Goal: Transaction & Acquisition: Purchase product/service

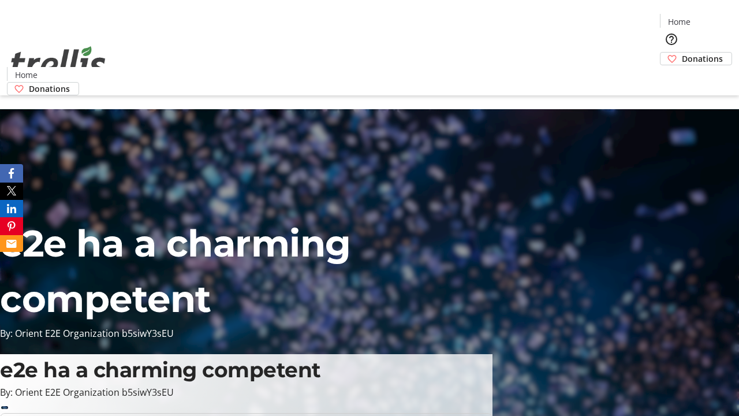
click at [682, 53] on span "Donations" at bounding box center [702, 59] width 41 height 12
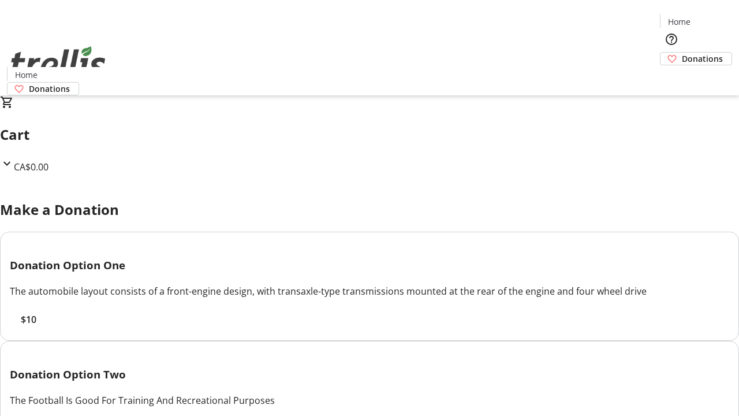
select select "CA"
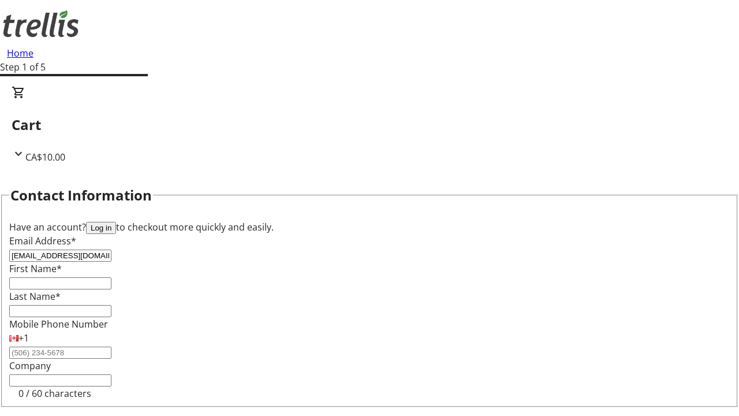
type input "[EMAIL_ADDRESS][DOMAIN_NAME]"
type input "[PERSON_NAME]"
type input "White"
type input "[STREET_ADDRESS][PERSON_NAME]"
type input "Kelowna"
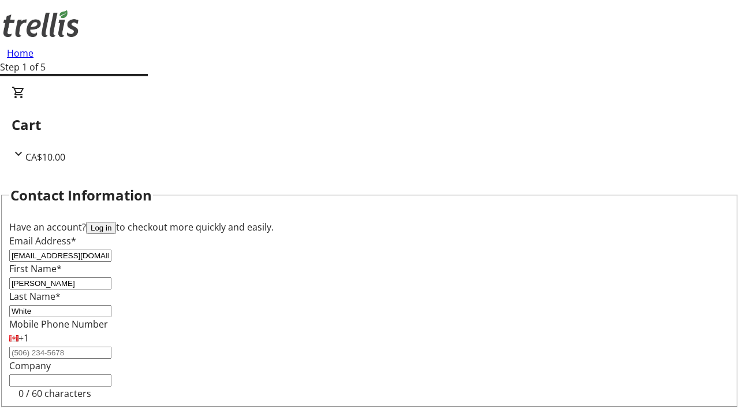
select select "BC"
type input "Kelowna"
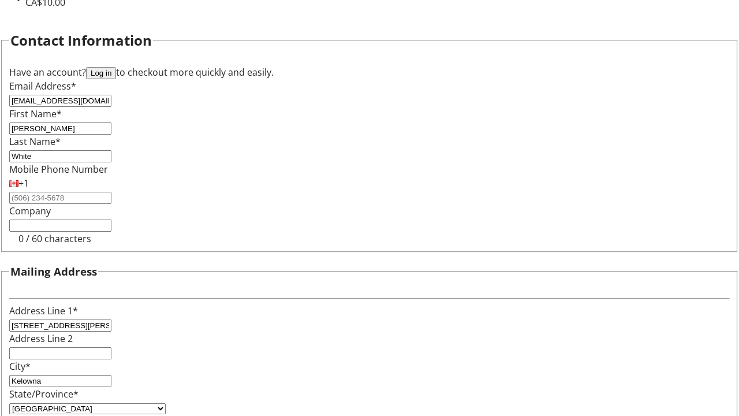
type input "V1Y 0C2"
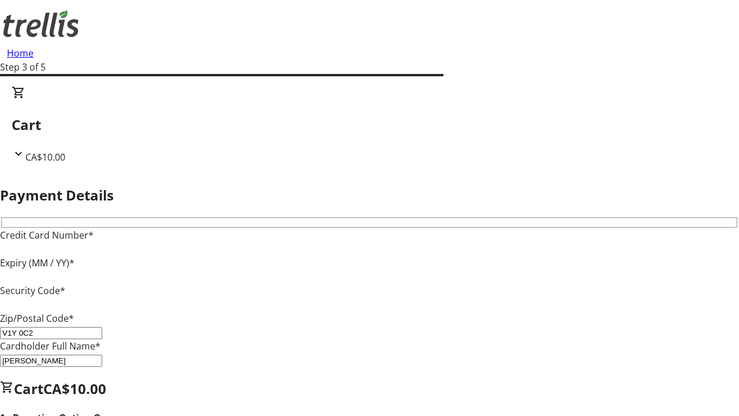
type input "V1Y 0C2"
